Goal: Task Accomplishment & Management: Manage account settings

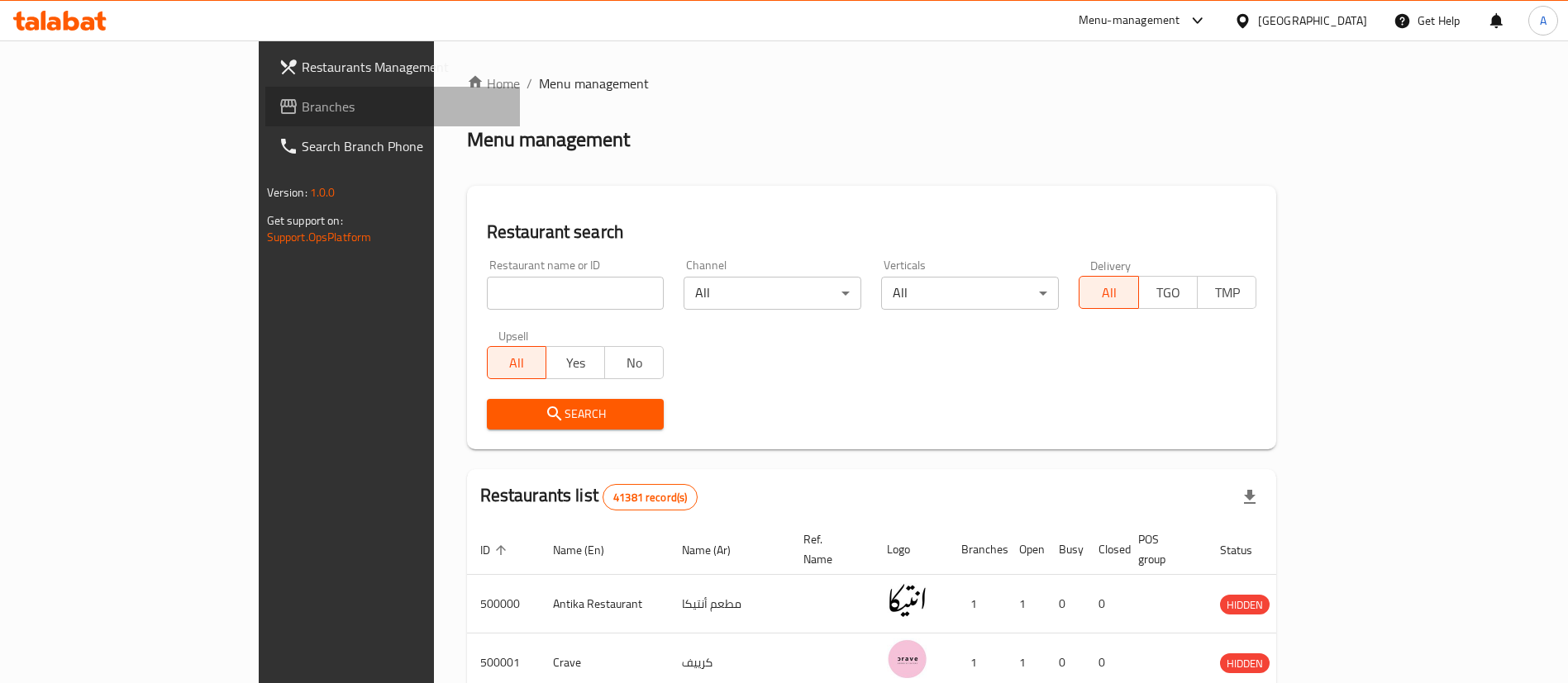
click at [302, 98] on span "Branches" at bounding box center [404, 106] width 205 height 20
click at [286, 108] on span "Branches" at bounding box center [396, 106] width 221 height 20
click at [1181, 21] on div "Menu-management" at bounding box center [1129, 21] width 101 height 20
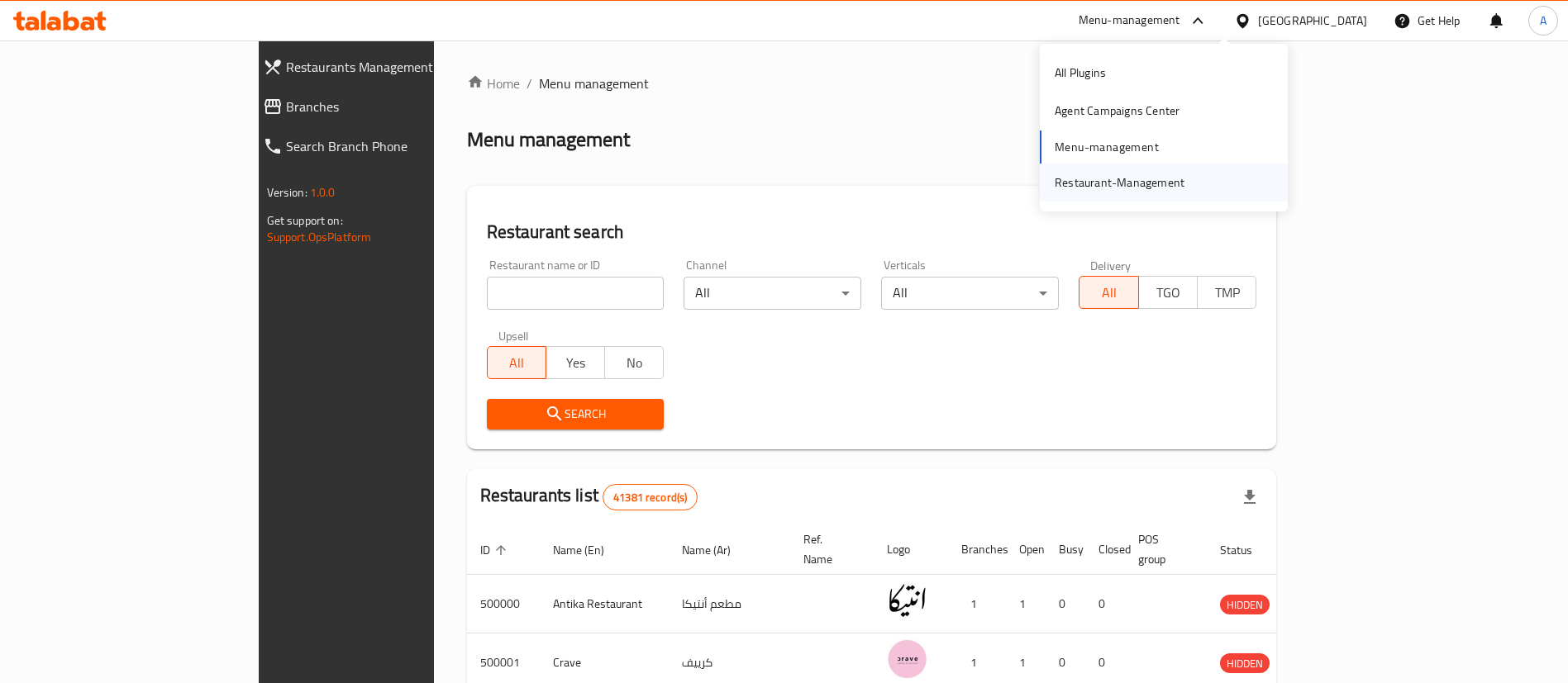
click at [1152, 185] on div "Restaurant-Management" at bounding box center [1120, 183] width 130 height 18
click at [286, 105] on span "Branches" at bounding box center [396, 106] width 221 height 20
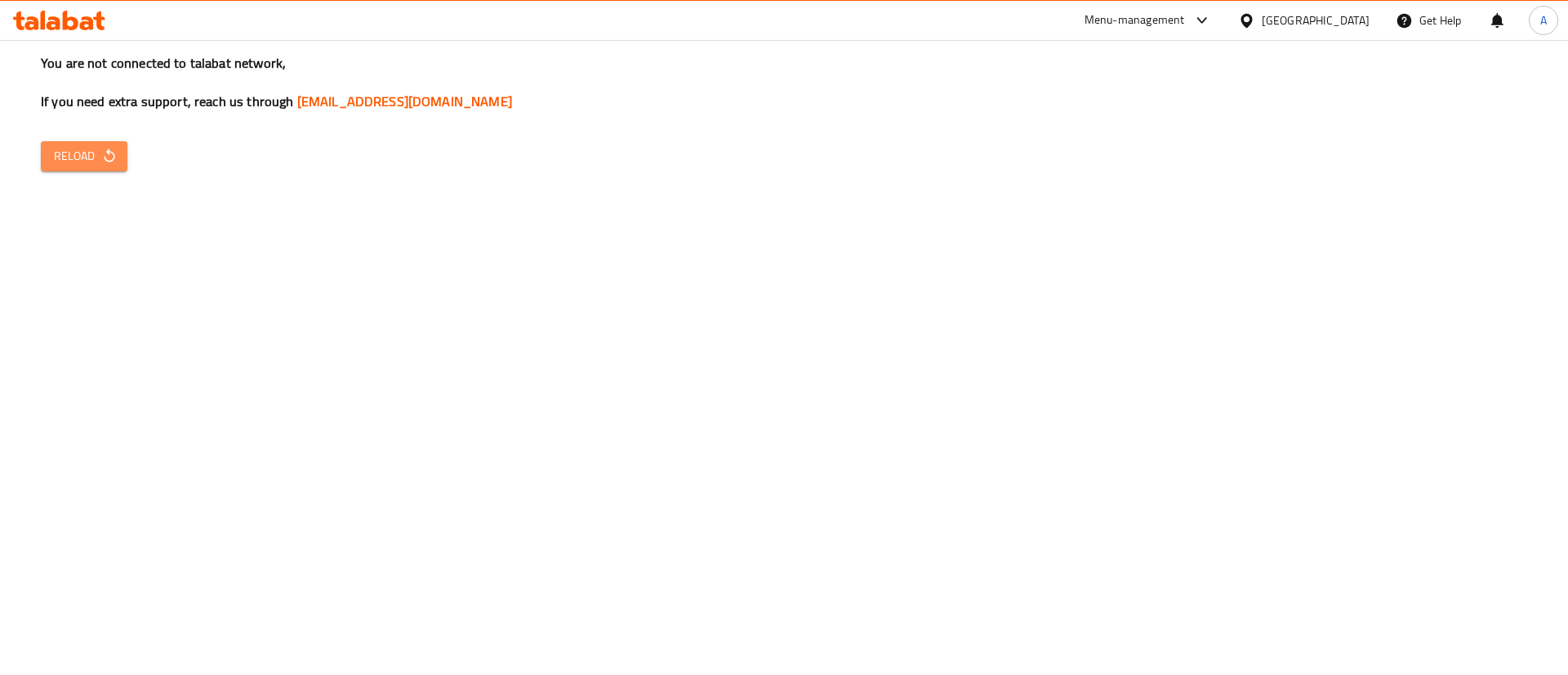
click at [74, 153] on span "Reload" at bounding box center [83, 156] width 60 height 20
click at [931, 313] on div "You are not connected to talabat network, If you need extra support, reach us t…" at bounding box center [784, 337] width 1568 height 675
click at [75, 150] on span "Reload" at bounding box center [83, 156] width 60 height 20
drag, startPoint x: 962, startPoint y: 475, endPoint x: 1268, endPoint y: 714, distance: 388.3
click at [1268, 675] on html "​ Menu-management [GEOGRAPHIC_DATA] Get Help A Restaurants Management Branches …" at bounding box center [784, 337] width 1568 height 675
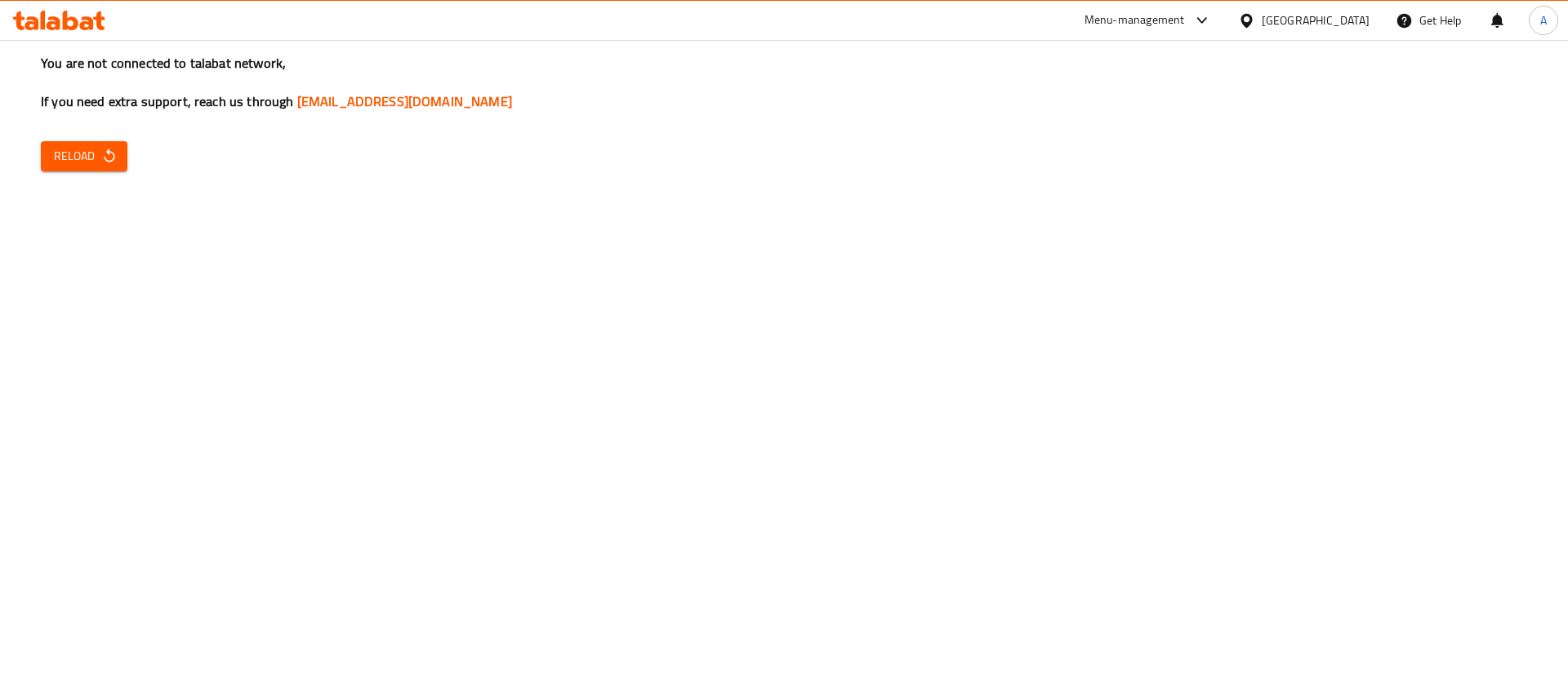
click at [889, 348] on div "You are not connected to talabat network, If you need extra support, reach us t…" at bounding box center [784, 337] width 1568 height 675
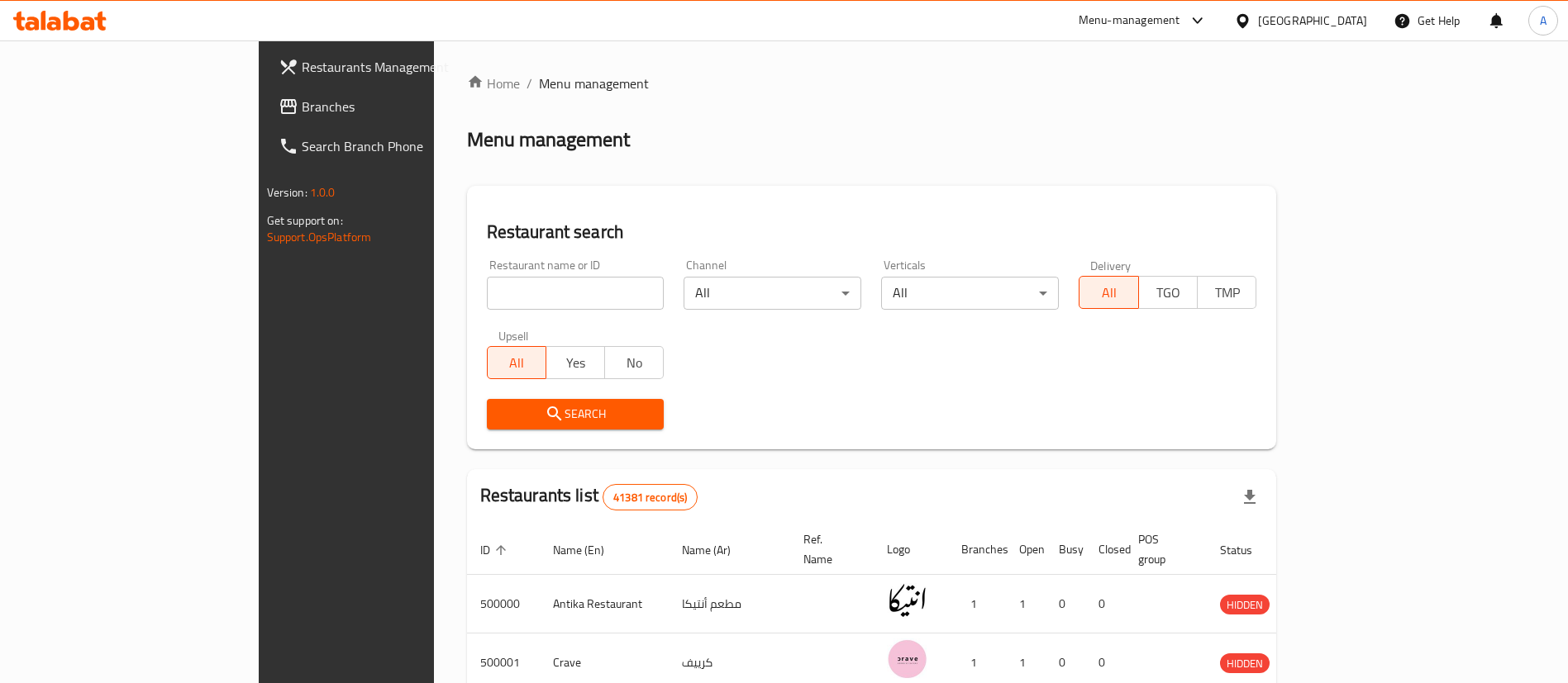
click at [1181, 19] on div "Menu-management" at bounding box center [1129, 21] width 101 height 20
click at [769, 118] on div "Home / Menu management Menu management Restaurant search Restaurant name or ID …" at bounding box center [872, 602] width 810 height 1057
click at [302, 111] on span "Branches" at bounding box center [404, 106] width 205 height 20
